Goal: Find specific page/section: Find specific page/section

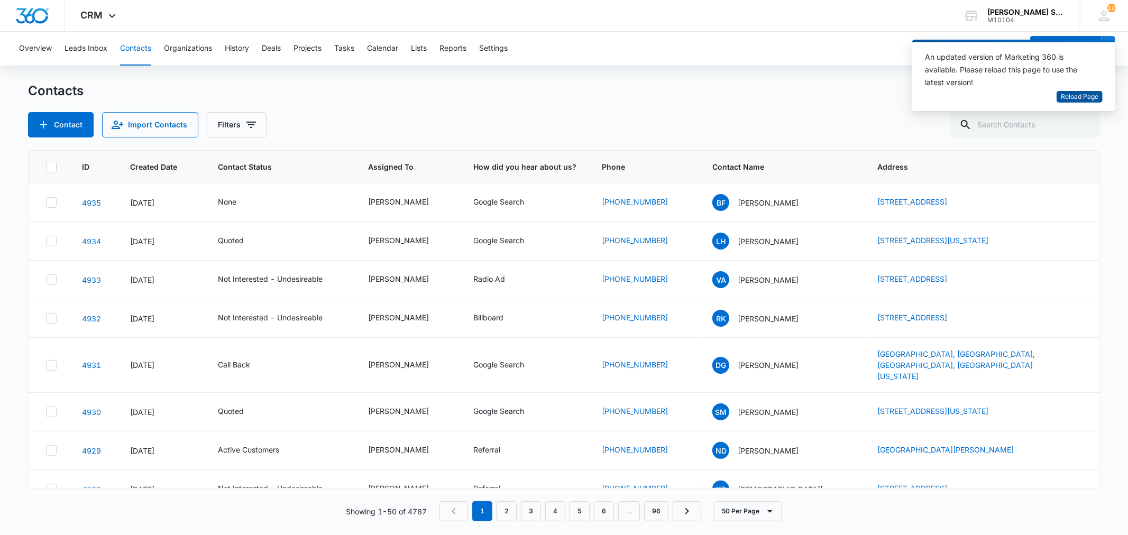
click at [1069, 92] on span "Reload Page" at bounding box center [1079, 97] width 38 height 10
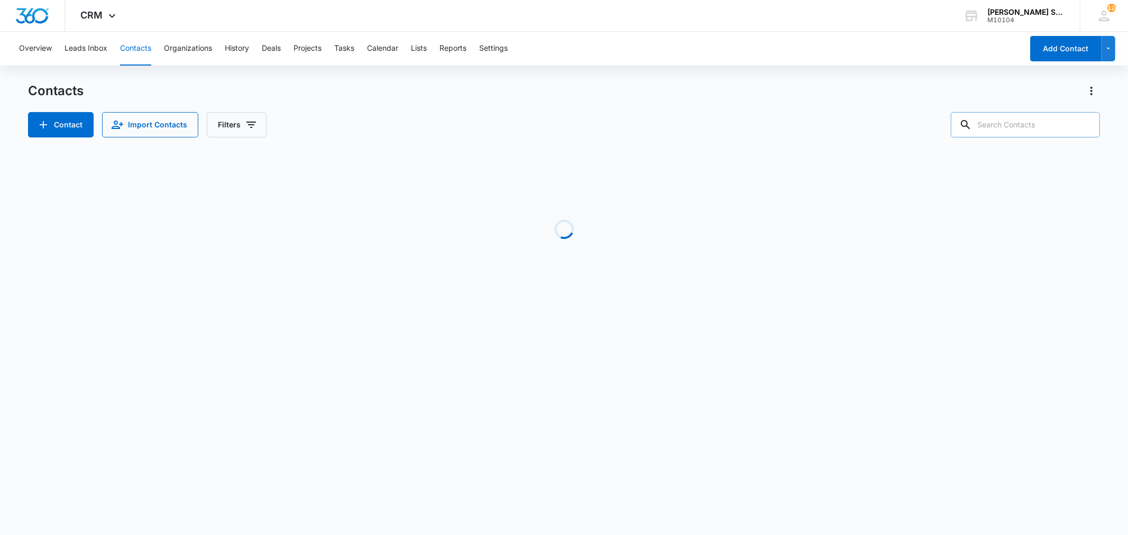
paste input "[EMAIL_ADDRESS][DOMAIN_NAME]"
type input "[EMAIL_ADDRESS][DOMAIN_NAME]"
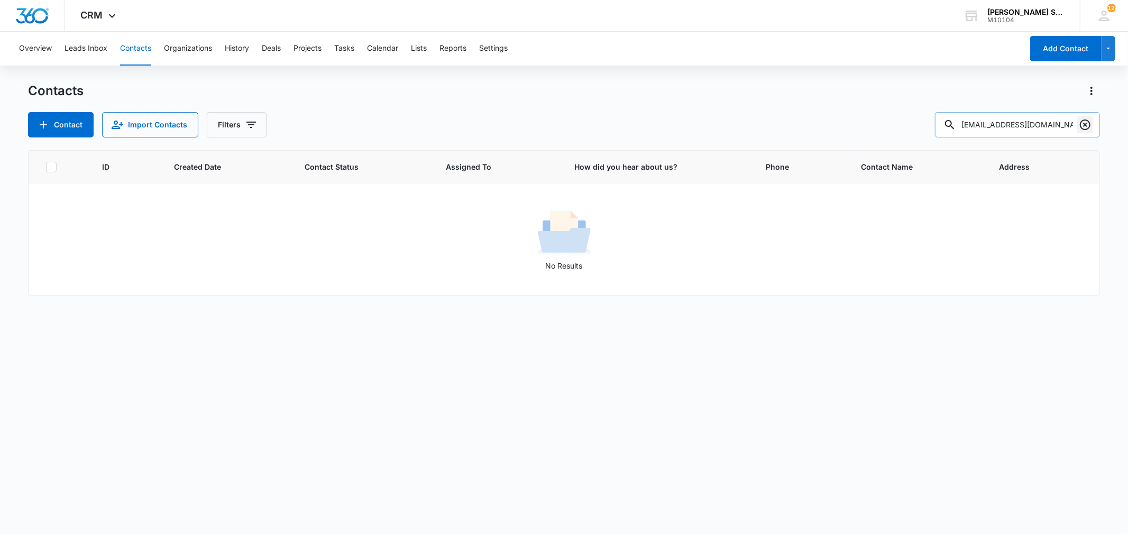
click at [1083, 126] on icon "Clear" at bounding box center [1085, 124] width 11 height 11
